Goal: Find specific page/section: Find specific page/section

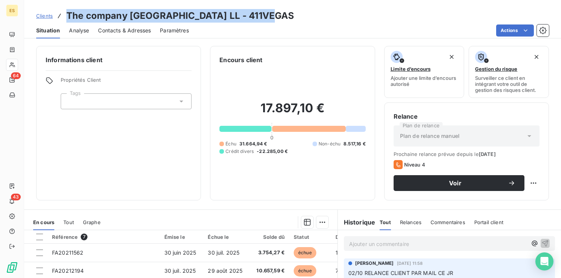
drag, startPoint x: 67, startPoint y: 11, endPoint x: 286, endPoint y: 14, distance: 218.8
click at [286, 14] on h3 "The company [GEOGRAPHIC_DATA] LL - 411VEGAS" at bounding box center [180, 16] width 228 height 14
copy h3 "The company [GEOGRAPHIC_DATA] LL"
drag, startPoint x: 342, startPoint y: 16, endPoint x: 299, endPoint y: 17, distance: 43.8
click at [299, 17] on div "Clients The company [GEOGRAPHIC_DATA] LL - 411VEGAS" at bounding box center [292, 16] width 537 height 14
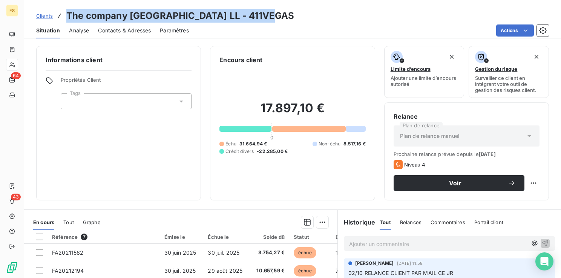
copy h3 "411VEGAS"
click at [46, 19] on span "Clients" at bounding box center [44, 16] width 17 height 6
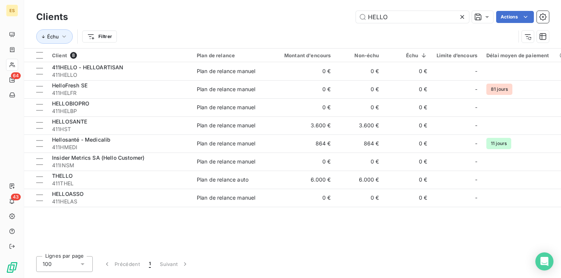
drag, startPoint x: 463, startPoint y: 16, endPoint x: 425, endPoint y: 24, distance: 38.2
click at [462, 16] on icon at bounding box center [463, 17] width 8 height 8
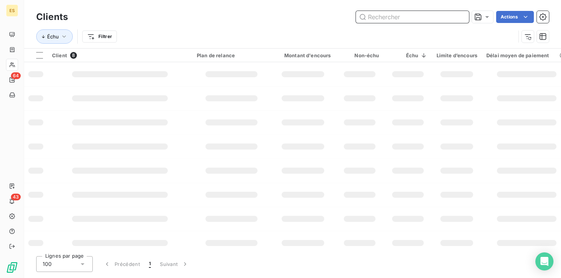
click at [411, 20] on input "text" at bounding box center [412, 17] width 113 height 12
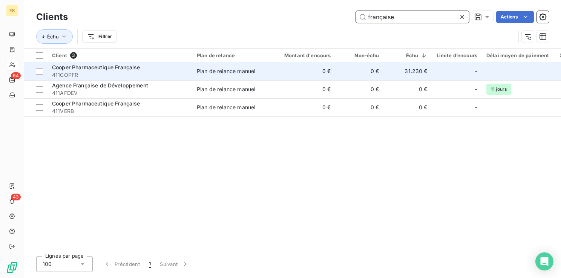
type input "française"
click at [137, 78] on span "411COPFR" at bounding box center [120, 75] width 136 height 8
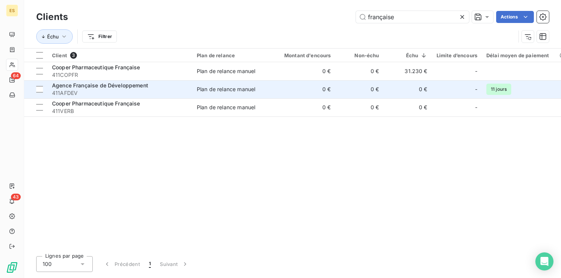
click at [138, 89] on div "Agence Française de Développement" at bounding box center [120, 86] width 136 height 8
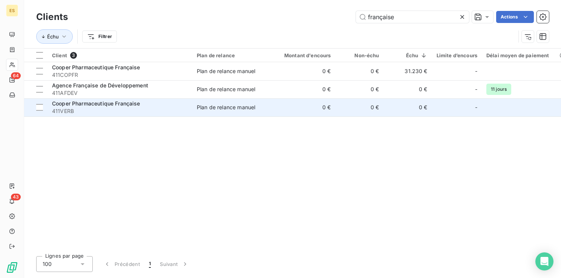
click at [250, 108] on div "Plan de relance manuel" at bounding box center [226, 108] width 58 height 8
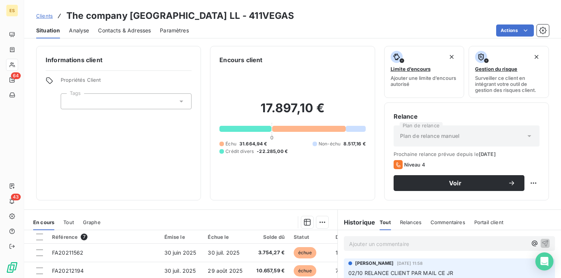
drag, startPoint x: 341, startPoint y: 15, endPoint x: 298, endPoint y: 13, distance: 43.4
click at [294, 13] on h3 "The company [GEOGRAPHIC_DATA] LL - 411VEGAS" at bounding box center [180, 16] width 228 height 14
copy h3 "411VEGAS"
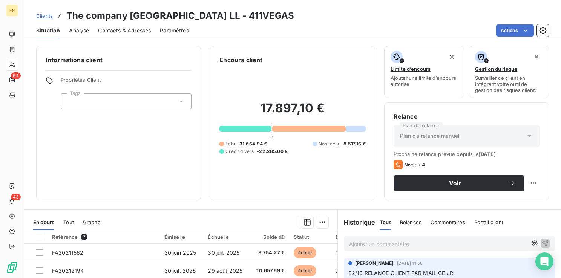
copy h3 "411VEGAS"
click at [41, 15] on span "Clients" at bounding box center [44, 16] width 17 height 6
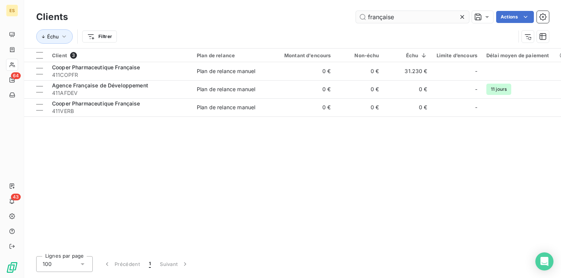
drag, startPoint x: 463, startPoint y: 14, endPoint x: 459, endPoint y: 14, distance: 4.5
click at [462, 14] on icon at bounding box center [463, 17] width 8 height 8
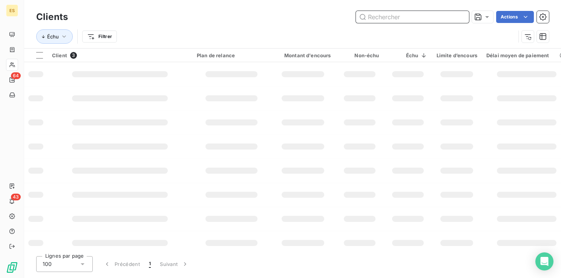
click at [426, 20] on input "text" at bounding box center [412, 17] width 113 height 12
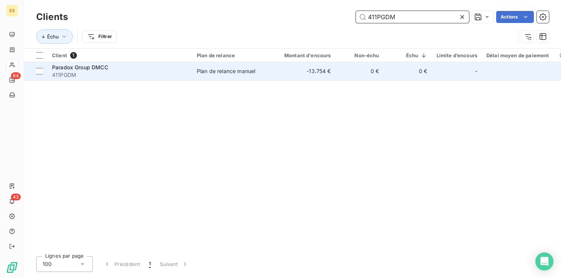
type input "411PGDM"
click at [146, 77] on span "411PGDM" at bounding box center [120, 75] width 136 height 8
